Goal: Task Accomplishment & Management: Use online tool/utility

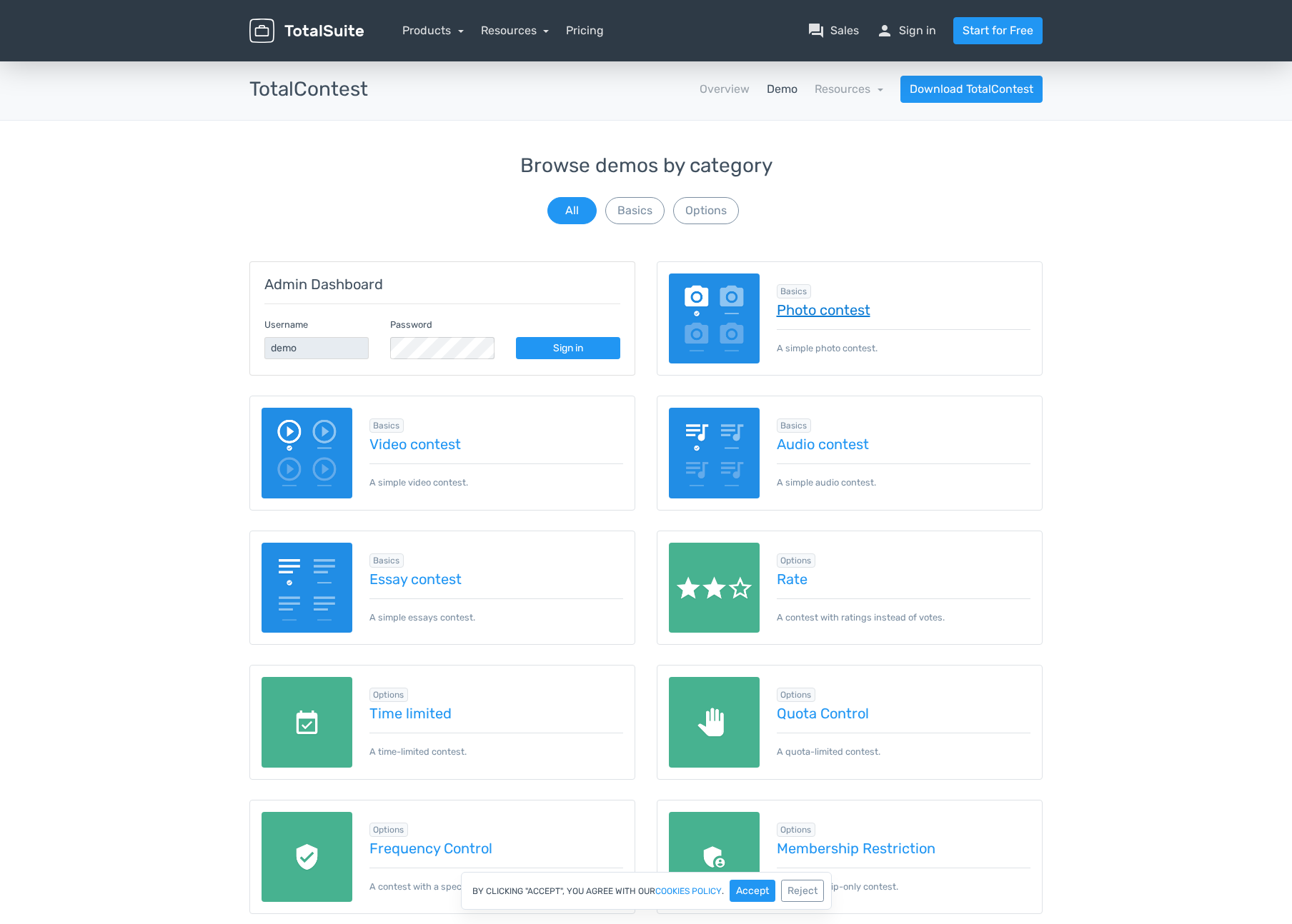
click at [830, 309] on link "Photo contest" at bounding box center [903, 310] width 254 height 16
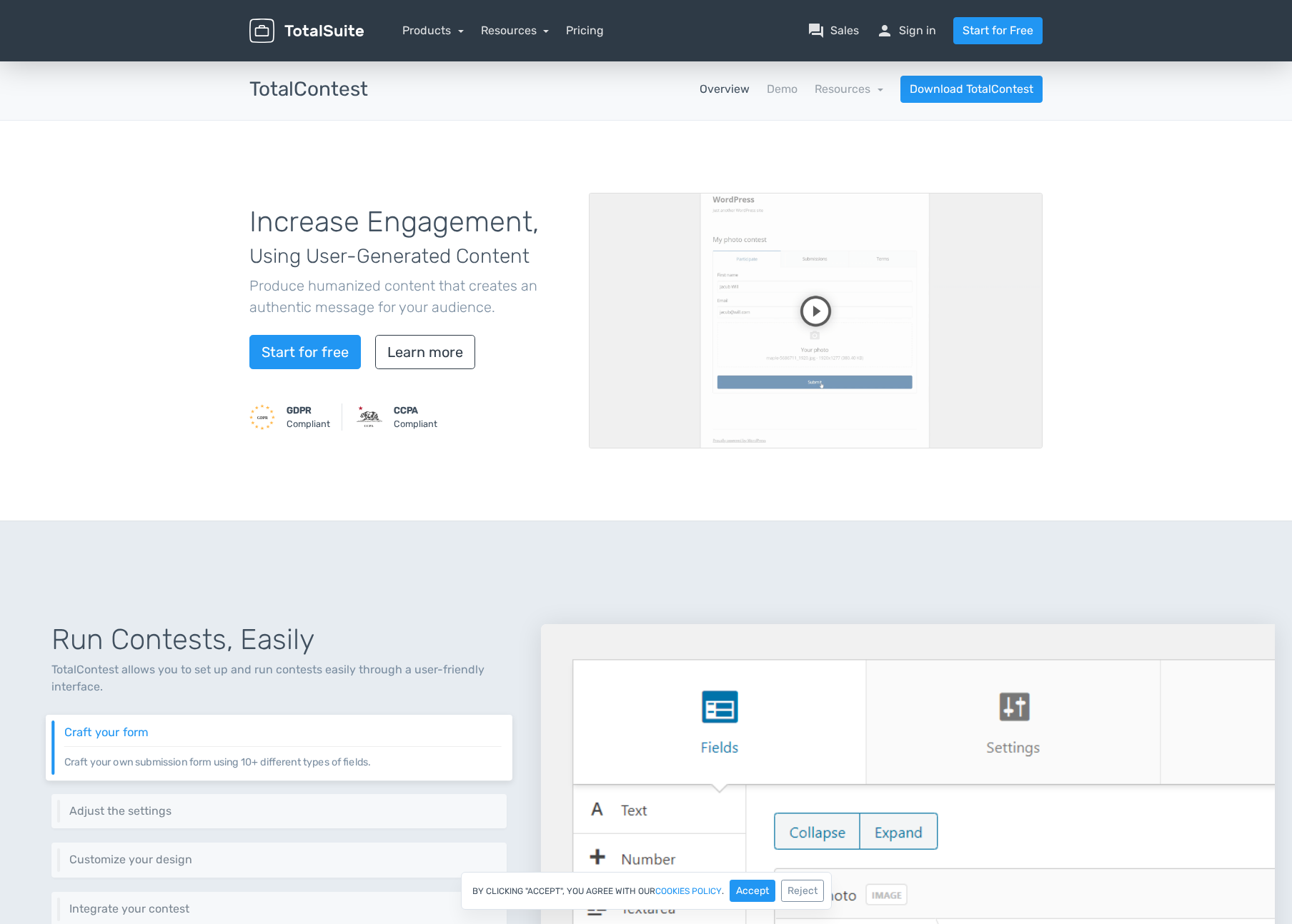
click at [641, 244] on video at bounding box center [816, 320] width 454 height 256
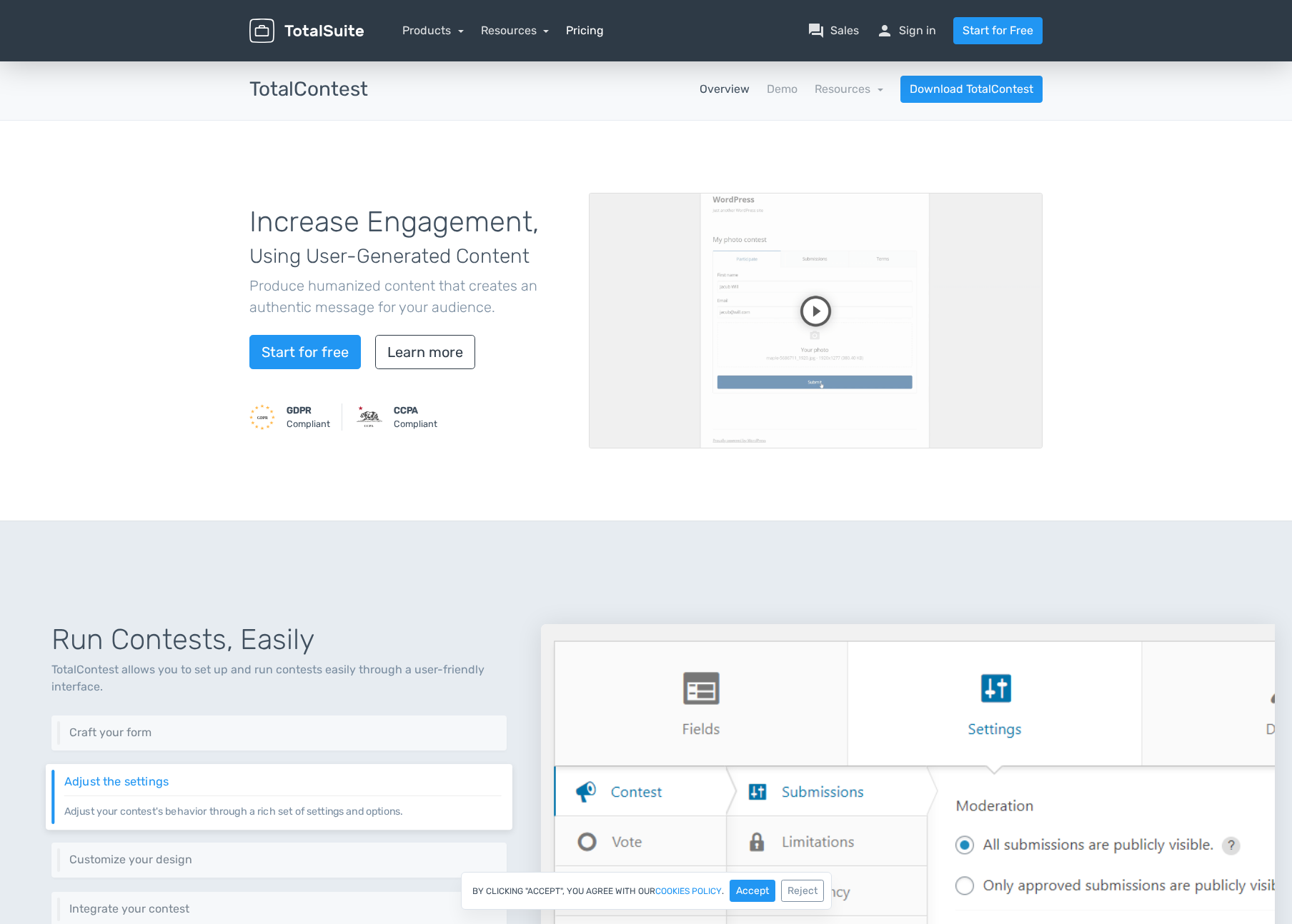
click at [579, 38] on link "Pricing" at bounding box center [584, 31] width 38 height 17
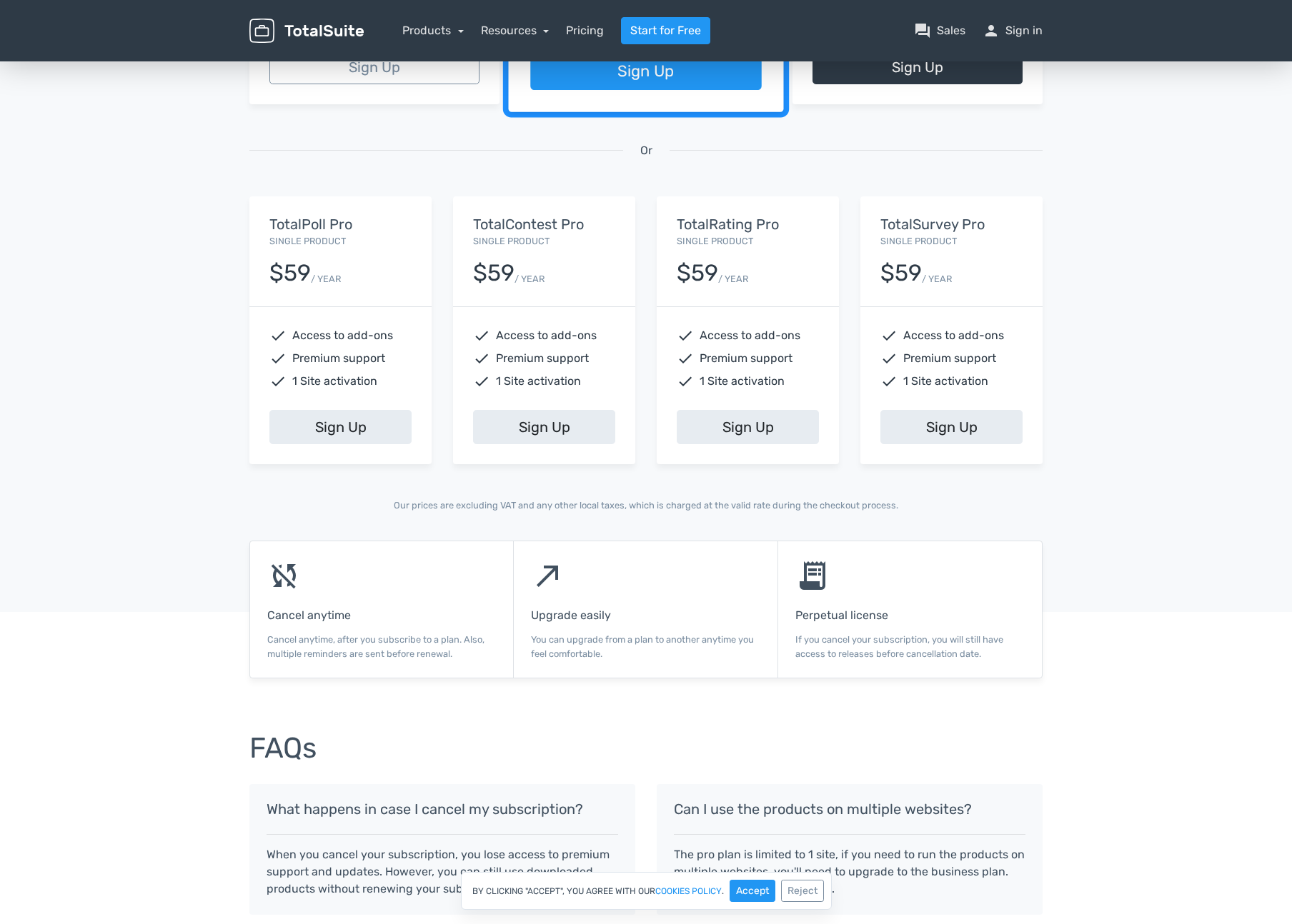
scroll to position [458, 0]
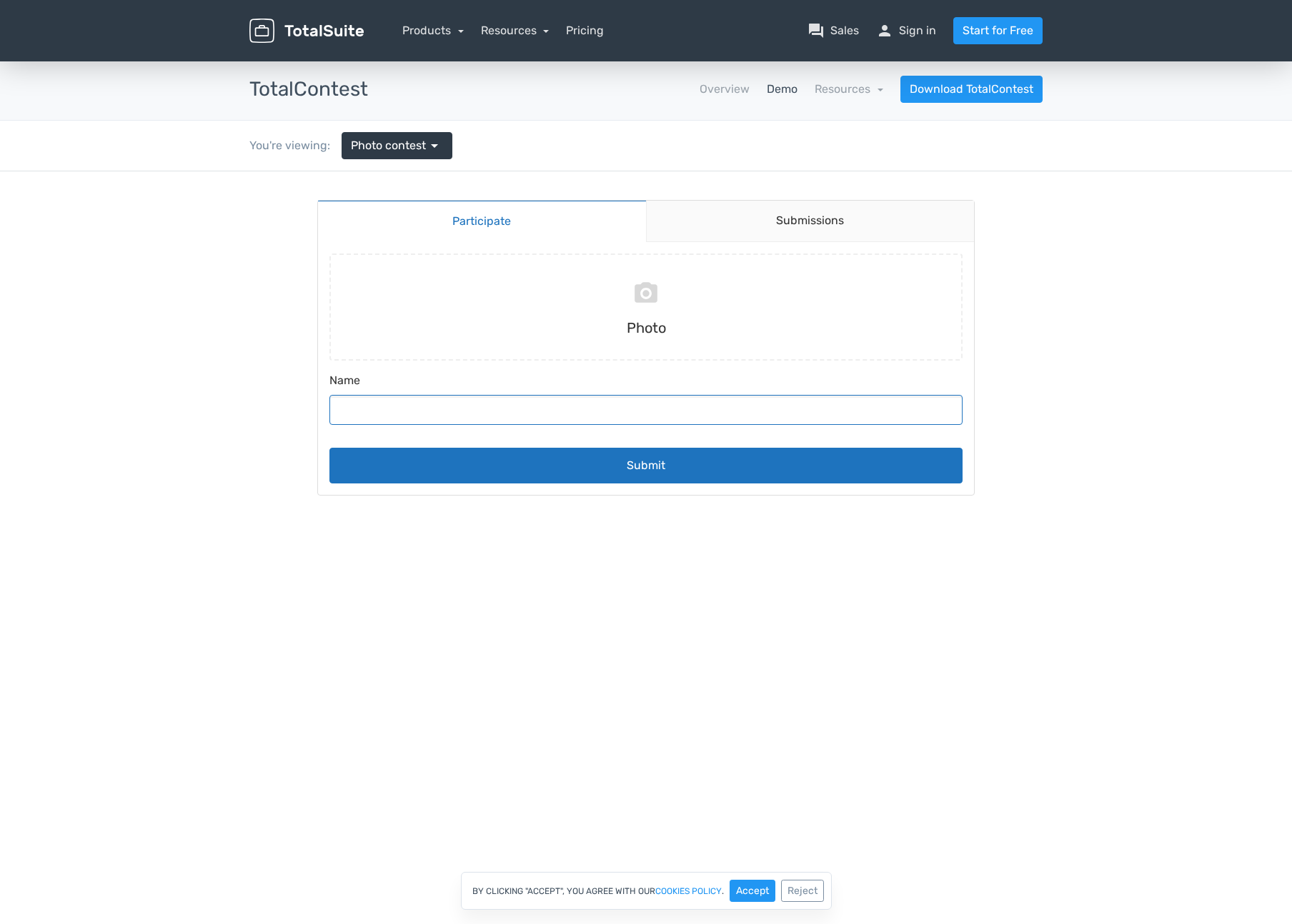
click at [528, 424] on input "Name" at bounding box center [646, 410] width 633 height 30
click at [596, 440] on div "Submit" at bounding box center [645, 460] width 644 height 47
click at [748, 229] on link "Submissions" at bounding box center [810, 221] width 329 height 41
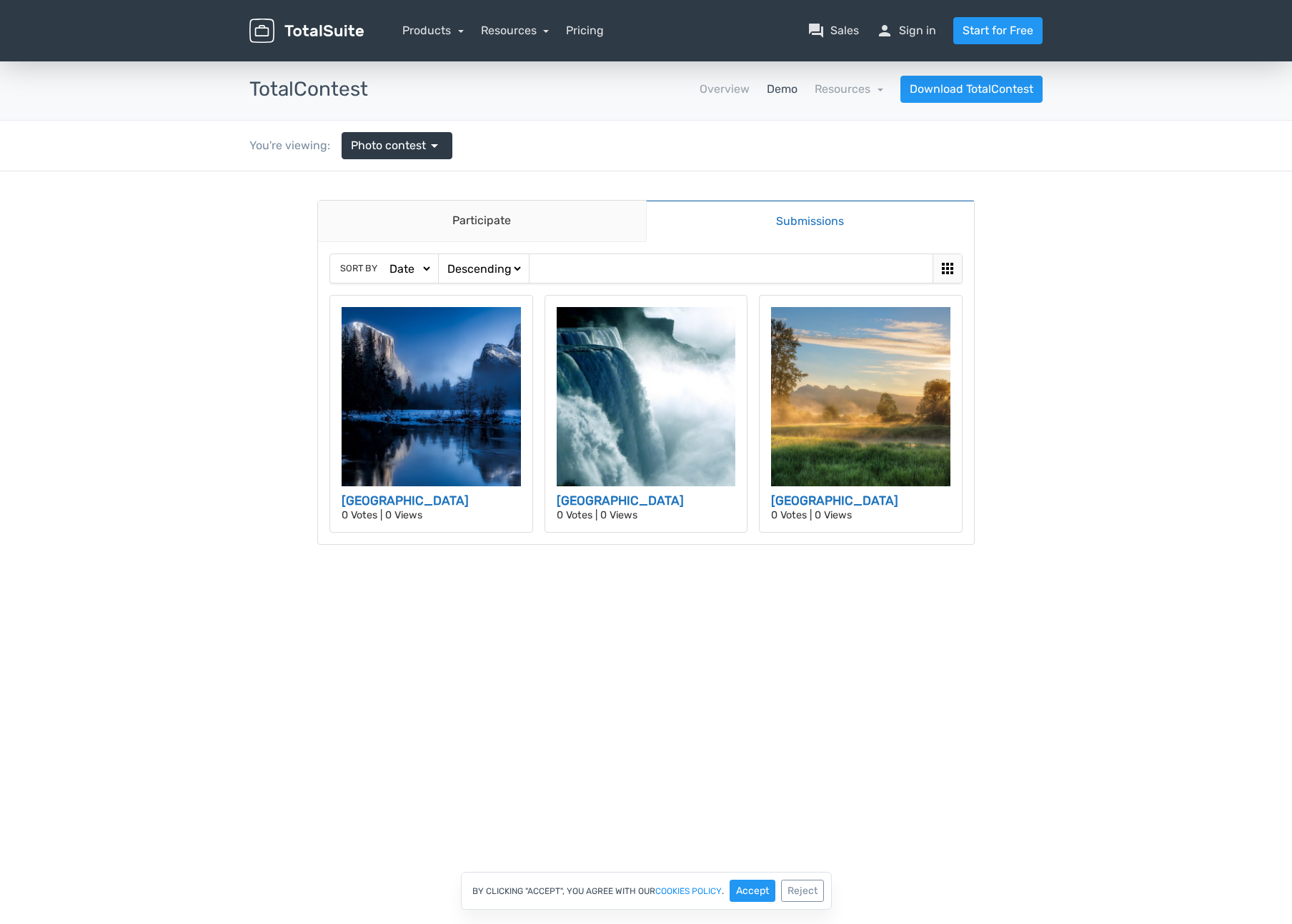
click at [413, 268] on select "Date Views Votes Title" at bounding box center [409, 269] width 46 height 15
click at [493, 269] on select "Ascending Descending" at bounding box center [483, 269] width 79 height 15
click at [724, 96] on link "Overview" at bounding box center [724, 89] width 50 height 17
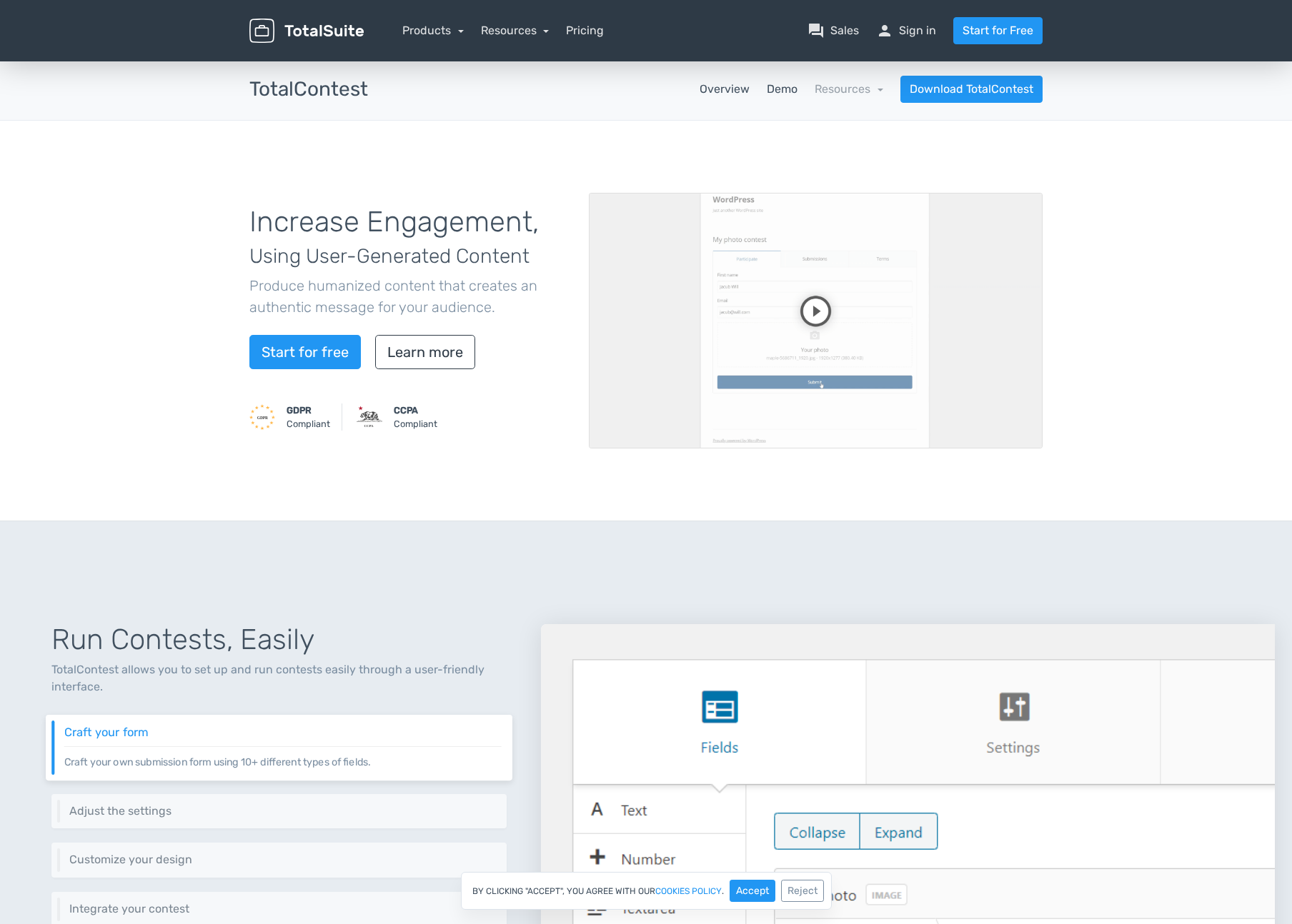
click at [775, 92] on link "Demo" at bounding box center [782, 89] width 31 height 17
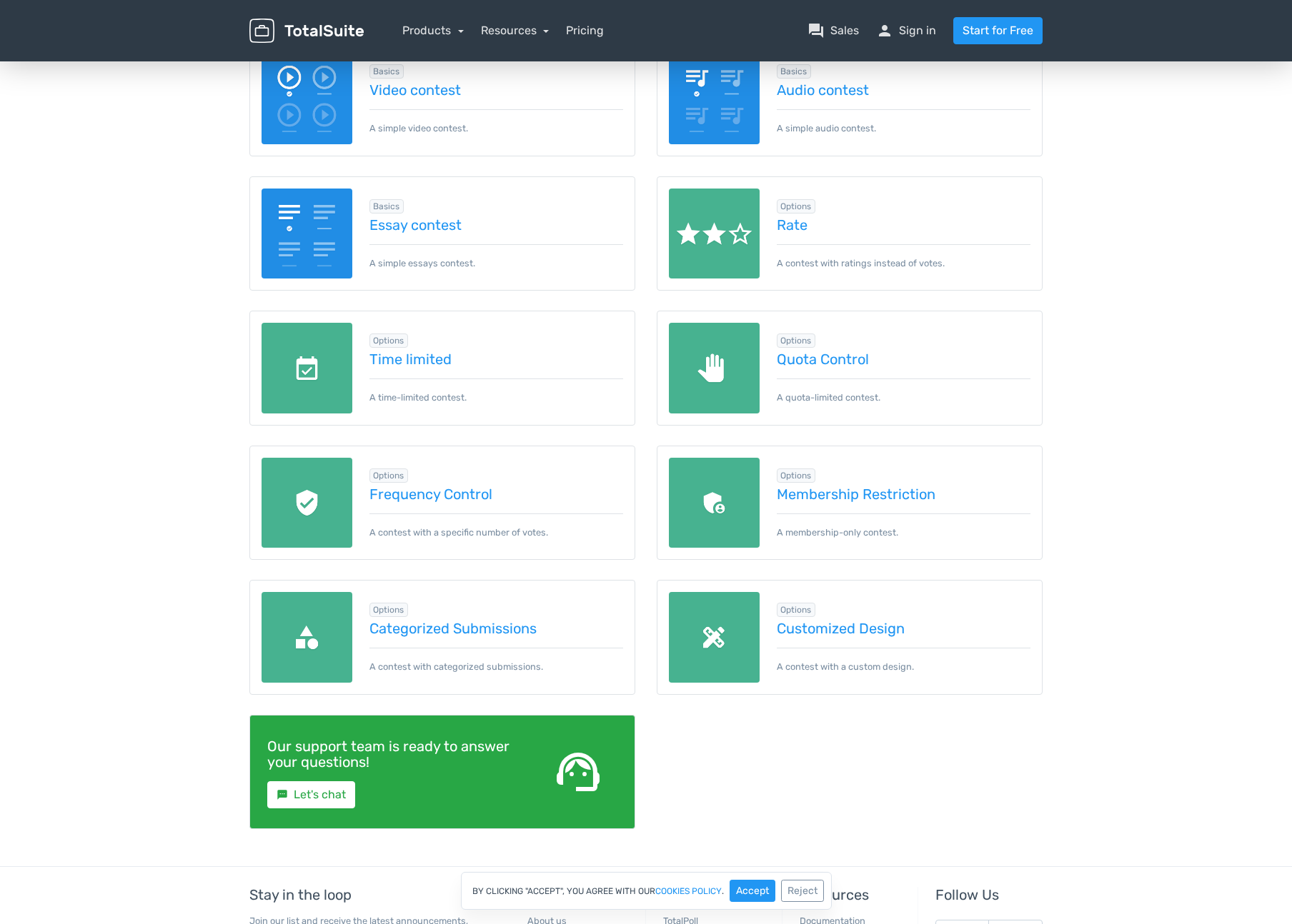
scroll to position [440, 0]
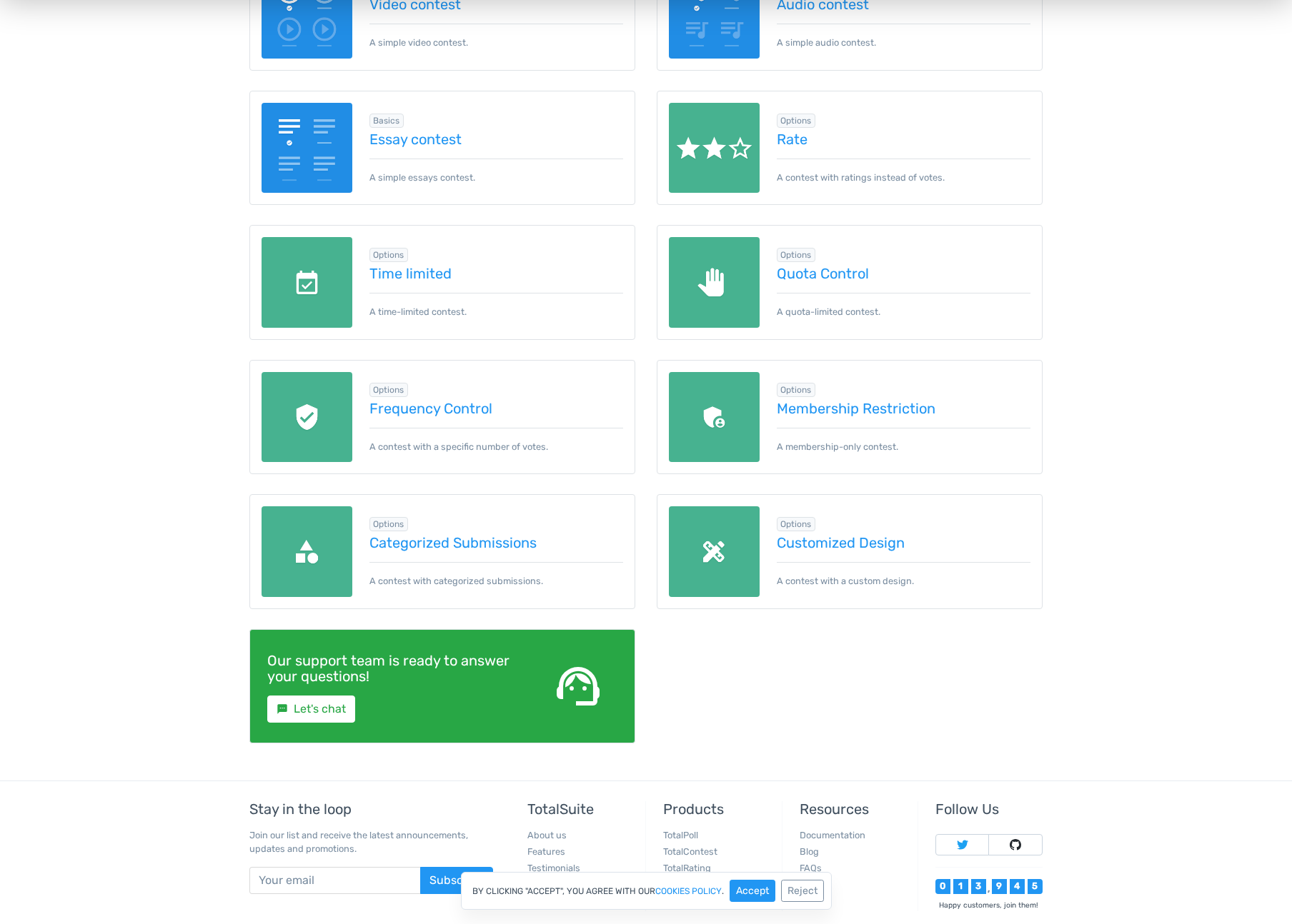
click at [729, 523] on img at bounding box center [714, 551] width 91 height 91
